Goal: Task Accomplishment & Management: Manage account settings

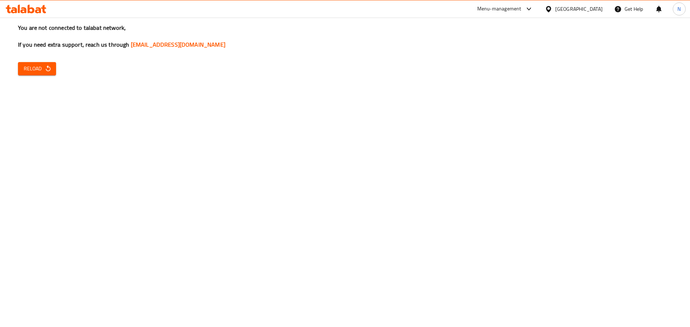
click at [26, 72] on span "Reload" at bounding box center [37, 68] width 27 height 9
drag, startPoint x: 38, startPoint y: 61, endPoint x: 37, endPoint y: 65, distance: 4.0
click at [38, 63] on div "You are not connected to talabat network, If you need extra support, reach us t…" at bounding box center [345, 163] width 690 height 327
click at [37, 70] on span "Reload" at bounding box center [37, 68] width 27 height 9
click at [32, 71] on span "Reload" at bounding box center [37, 68] width 27 height 9
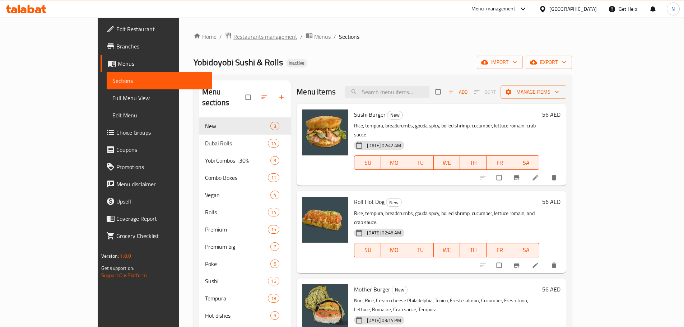
click at [234, 35] on span "Restaurants management" at bounding box center [266, 36] width 64 height 9
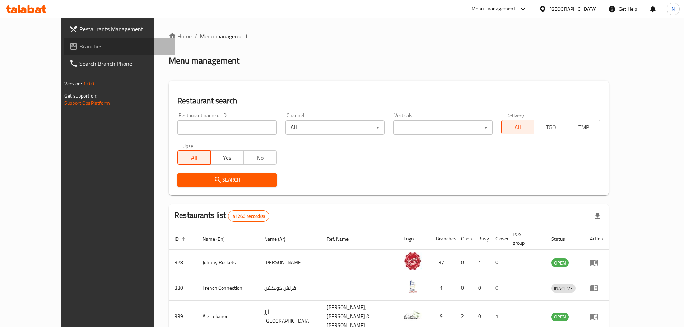
click at [79, 50] on span "Branches" at bounding box center [124, 46] width 90 height 9
